Goal: Information Seeking & Learning: Learn about a topic

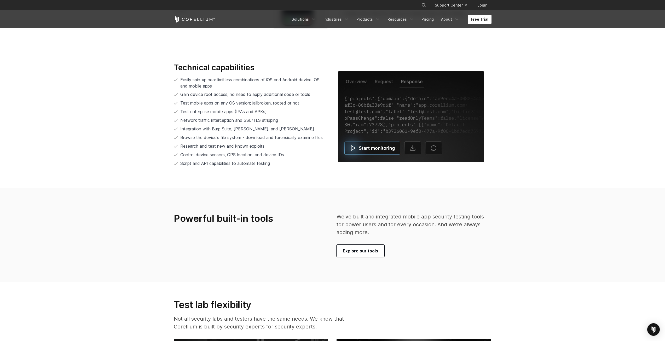
scroll to position [1202, 0]
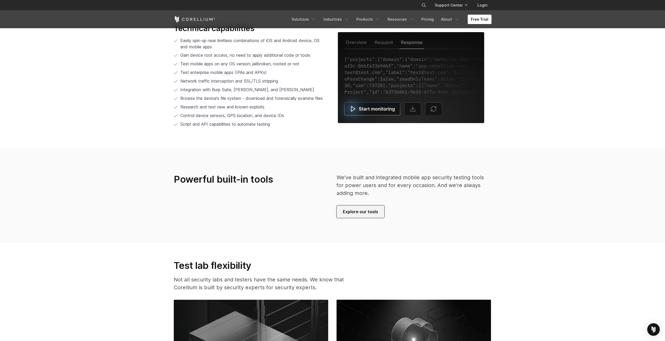
click at [373, 211] on span "Explore our tools" at bounding box center [360, 211] width 35 height 6
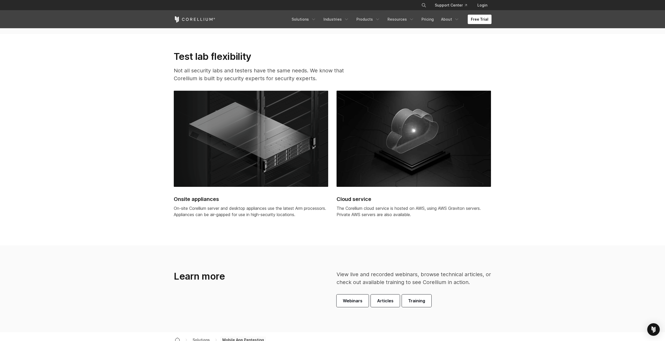
scroll to position [1280, 0]
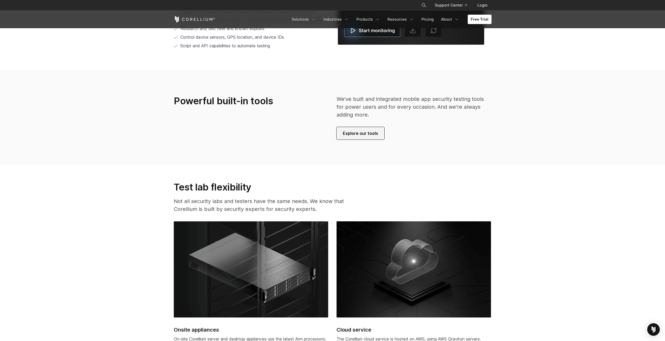
click at [352, 138] on link "Explore our tools" at bounding box center [360, 133] width 48 height 13
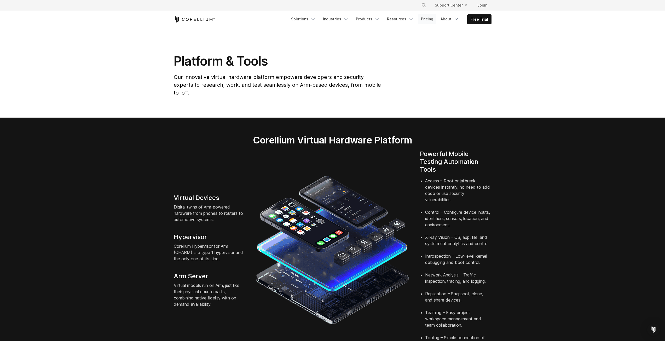
click at [426, 17] on link "Pricing" at bounding box center [427, 18] width 19 height 9
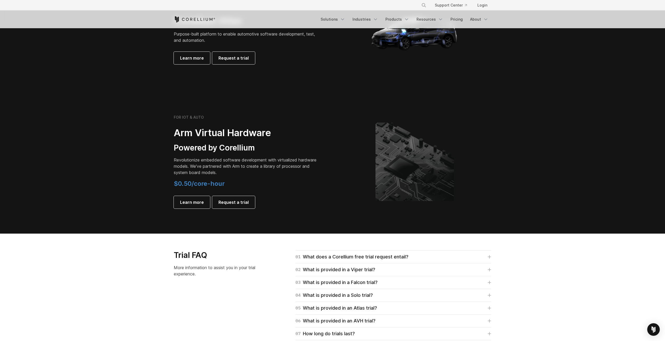
scroll to position [575, 0]
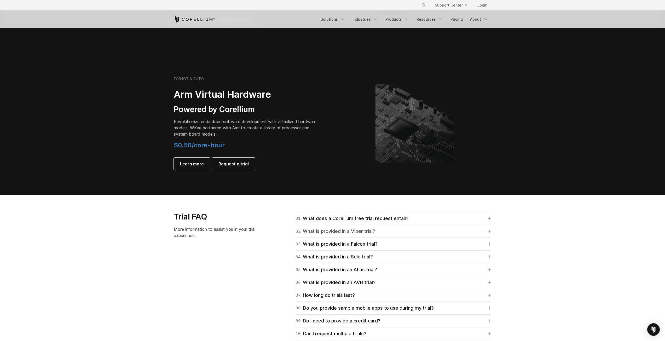
click at [352, 231] on div "02 What is provided in a Viper trial?" at bounding box center [335, 231] width 80 height 7
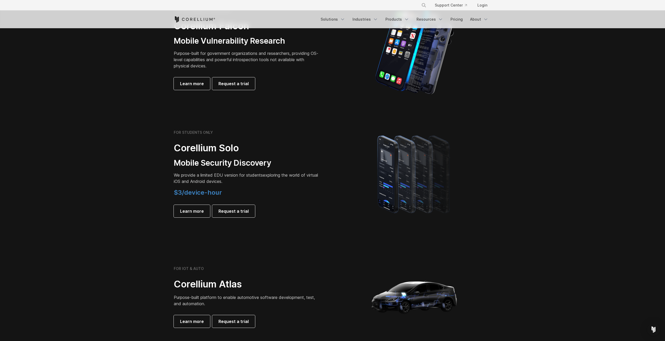
scroll to position [209, 0]
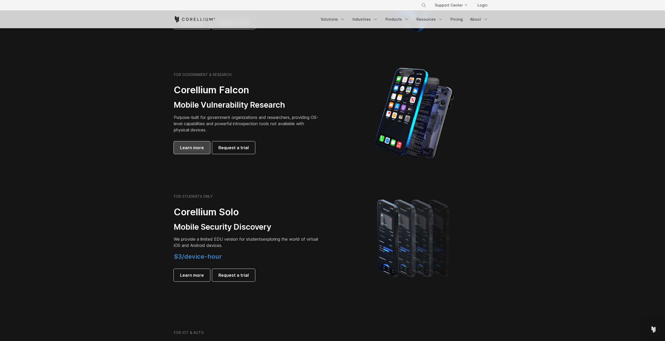
click at [200, 147] on span "Learn more" at bounding box center [192, 147] width 24 height 6
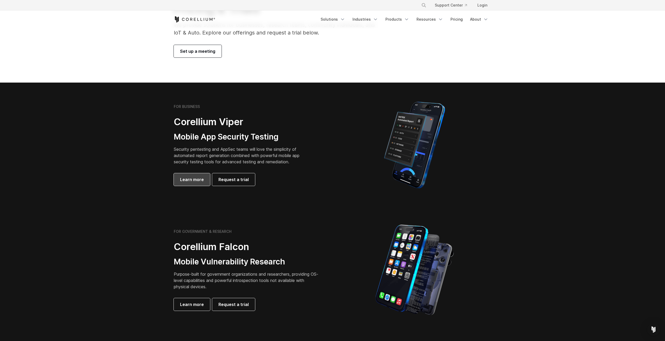
click at [194, 178] on span "Learn more" at bounding box center [192, 179] width 24 height 6
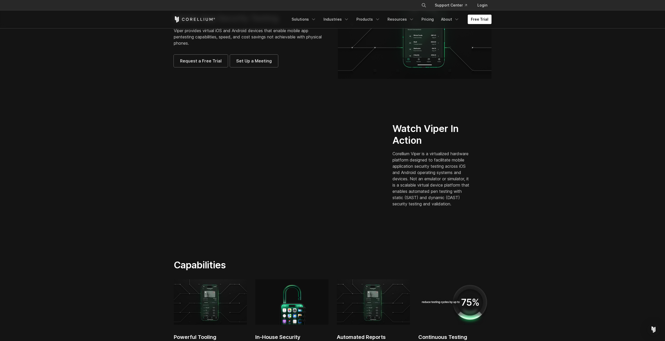
scroll to position [104, 0]
